Goal: Transaction & Acquisition: Purchase product/service

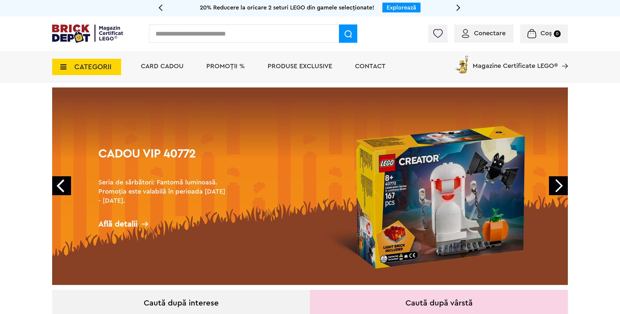
click at [559, 191] on link "Next" at bounding box center [558, 185] width 19 height 19
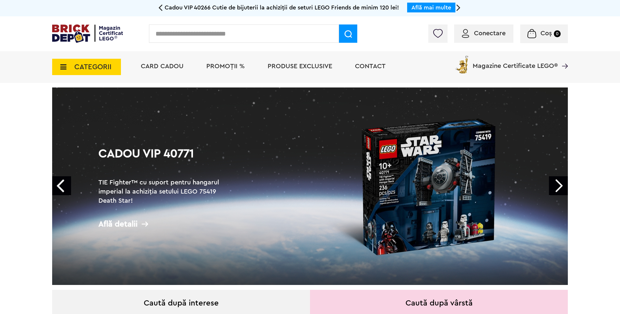
click at [559, 184] on link "Next" at bounding box center [558, 185] width 19 height 19
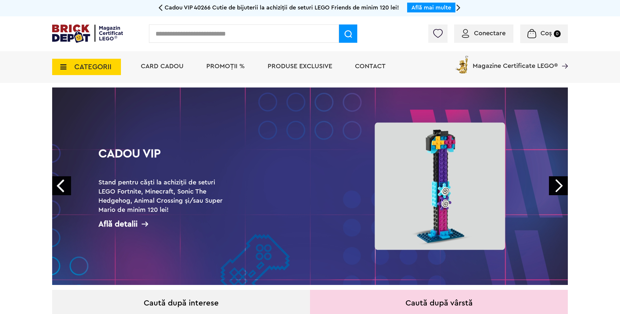
click at [559, 184] on link "Next" at bounding box center [558, 185] width 19 height 19
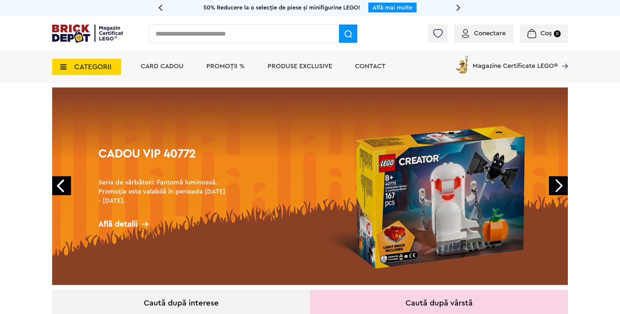
click at [559, 184] on link "Next" at bounding box center [558, 185] width 19 height 19
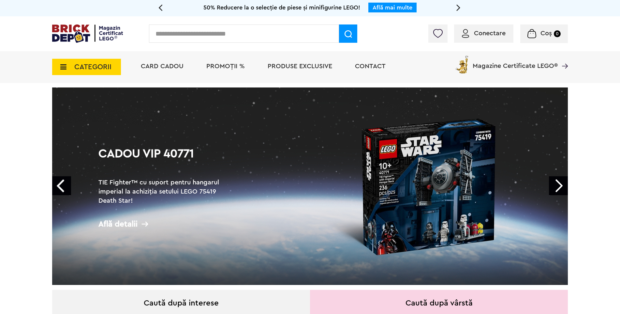
click at [79, 70] on span "CATEGORII" at bounding box center [92, 66] width 37 height 7
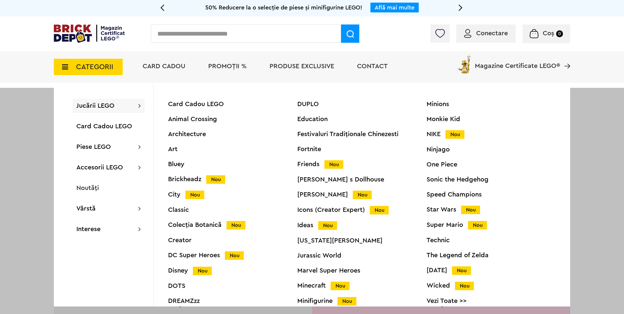
click at [447, 209] on div "Star Wars Nou" at bounding box center [490, 209] width 129 height 7
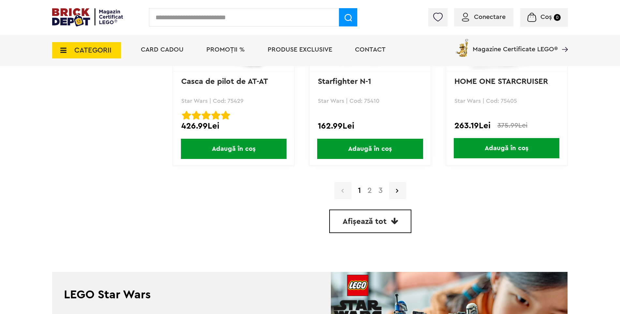
scroll to position [1902, 0]
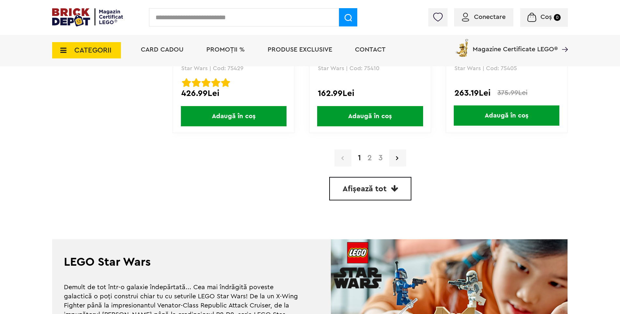
click at [370, 158] on link "2" at bounding box center [369, 158] width 11 height 8
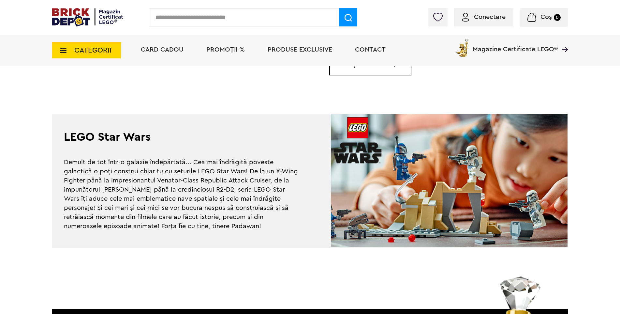
scroll to position [1967, 0]
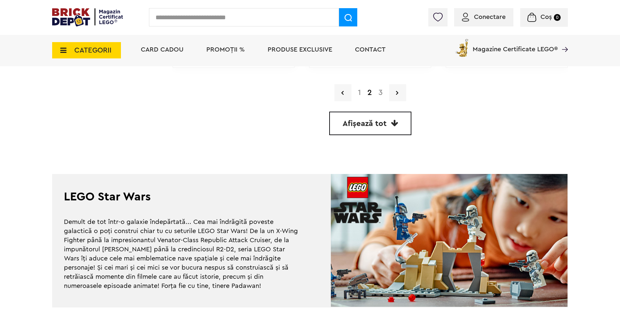
click at [380, 93] on link "3" at bounding box center [380, 93] width 11 height 8
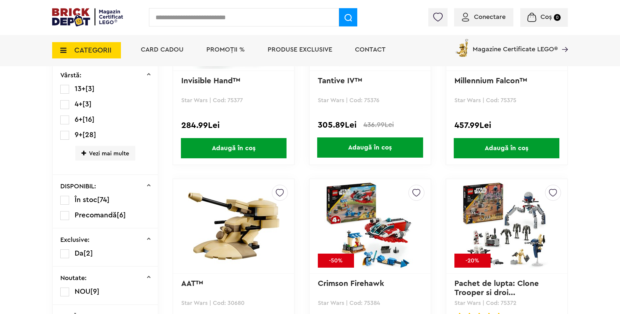
scroll to position [261, 0]
